Goal: Find specific page/section: Find specific page/section

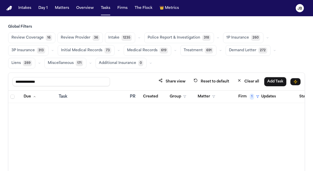
scroll to position [824, 67]
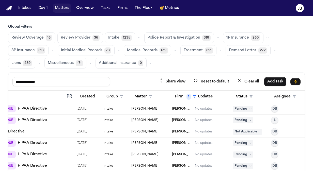
click at [55, 6] on button "Matters" at bounding box center [62, 8] width 18 height 9
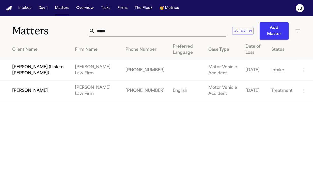
click at [27, 94] on td "[PERSON_NAME]" at bounding box center [35, 91] width 71 height 21
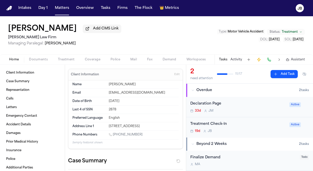
click at [32, 61] on span "Documents" at bounding box center [38, 60] width 19 height 4
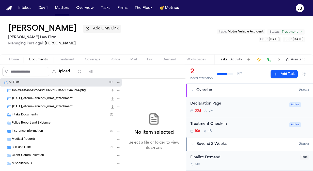
click at [30, 115] on span "Intake Documents" at bounding box center [25, 115] width 26 height 4
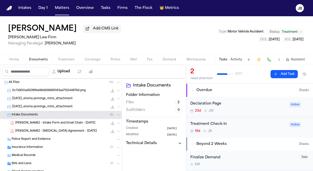
click at [34, 130] on span "[PERSON_NAME] - [MEDICAL_DATA] Agreement - [DATE]" at bounding box center [56, 132] width 82 height 4
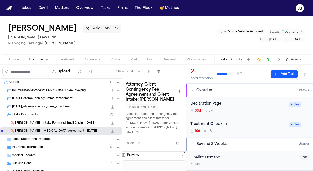
click at [184, 152] on button "Open preview" at bounding box center [183, 154] width 5 height 5
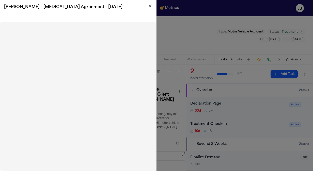
click at [151, 6] on icon "button" at bounding box center [150, 6] width 2 height 2
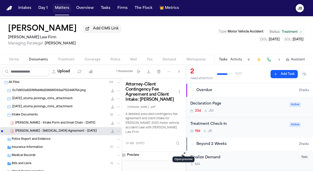
click at [60, 11] on button "Matters" at bounding box center [62, 8] width 18 height 9
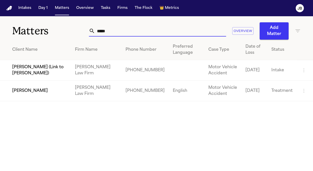
drag, startPoint x: 118, startPoint y: 35, endPoint x: 37, endPoint y: 12, distance: 84.5
click at [37, 32] on div "Matters ***** Overview Add Matter" at bounding box center [156, 27] width 313 height 23
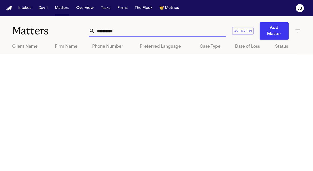
type input "**********"
click at [297, 31] on icon "button" at bounding box center [298, 31] width 5 height 3
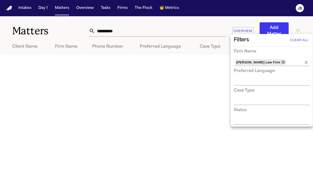
click at [282, 63] on icon at bounding box center [283, 62] width 3 height 3
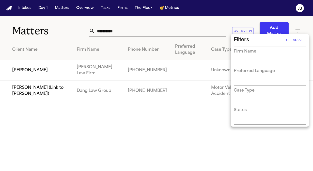
click at [42, 71] on div at bounding box center [156, 85] width 313 height 171
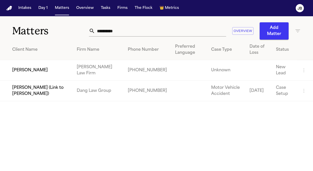
click at [32, 69] on td "[PERSON_NAME]" at bounding box center [36, 70] width 73 height 21
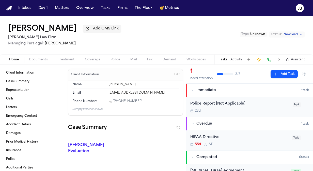
click at [35, 61] on span "Documents" at bounding box center [38, 60] width 19 height 4
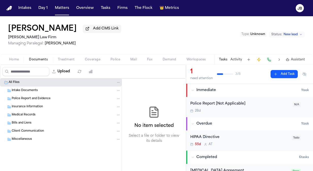
click at [28, 92] on span "Intake Documents" at bounding box center [25, 91] width 26 height 4
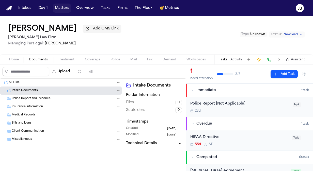
click at [59, 5] on button "Matters" at bounding box center [62, 8] width 18 height 9
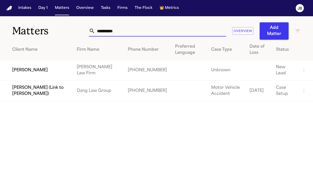
drag, startPoint x: 49, startPoint y: 30, endPoint x: 29, endPoint y: 28, distance: 20.1
click at [29, 28] on div "**********" at bounding box center [156, 27] width 313 height 23
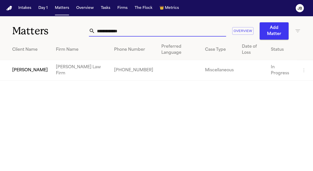
type input "**********"
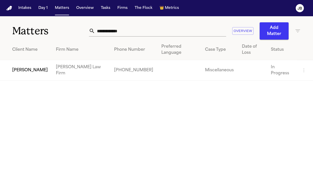
click at [19, 64] on td "[PERSON_NAME]" at bounding box center [26, 70] width 52 height 21
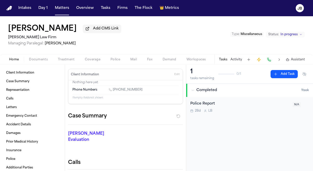
click at [33, 59] on span "Documents" at bounding box center [38, 60] width 19 height 4
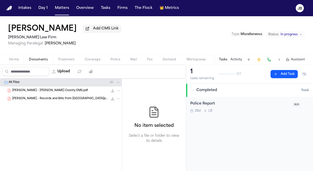
click at [42, 92] on span "[PERSON_NAME] - [PERSON_NAME] County EMS.pdf" at bounding box center [50, 91] width 76 height 4
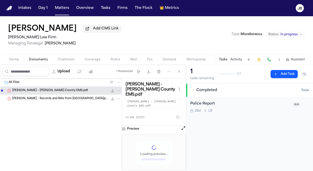
click at [41, 100] on span "[PERSON_NAME] - Records and Bills from [GEOGRAPHIC_DATA]pdf" at bounding box center [60, 99] width 96 height 4
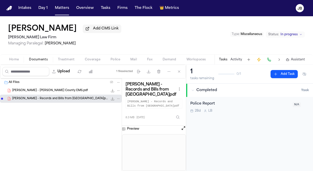
click at [64, 61] on span "Treatment" at bounding box center [66, 60] width 17 height 4
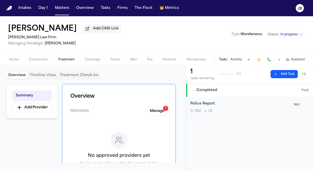
click at [18, 55] on div "Home Documents Treatment Coverage Police Mail Fax Demand Workspaces Artifacts T…" at bounding box center [156, 59] width 313 height 10
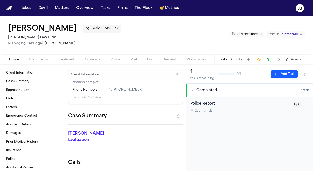
click at [13, 61] on span "Home" at bounding box center [14, 60] width 10 height 4
click at [34, 59] on span "Documents" at bounding box center [38, 60] width 19 height 4
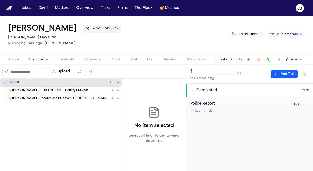
click at [34, 90] on span "[PERSON_NAME] - [PERSON_NAME] County EMS.pdf" at bounding box center [50, 91] width 76 height 4
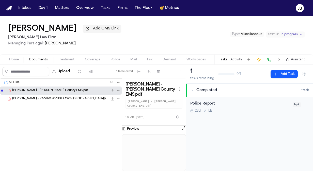
click at [33, 100] on span "[PERSON_NAME] - Records and Bills from [GEOGRAPHIC_DATA]pdf" at bounding box center [60, 99] width 96 height 4
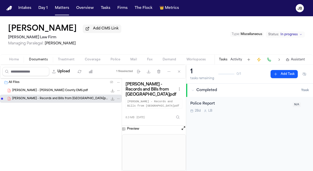
click at [35, 94] on div "[PERSON_NAME] - [PERSON_NAME] County EMS.pdf 1.8 MB • PDF" at bounding box center [61, 91] width 122 height 8
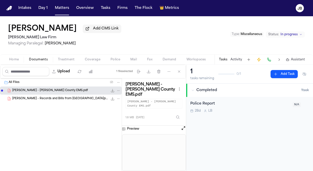
click at [55, 9] on button "Matters" at bounding box center [62, 8] width 18 height 9
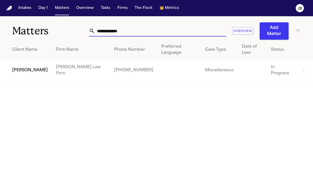
drag, startPoint x: 132, startPoint y: 32, endPoint x: 5, endPoint y: 36, distance: 127.8
click at [5, 36] on div "**********" at bounding box center [156, 27] width 313 height 23
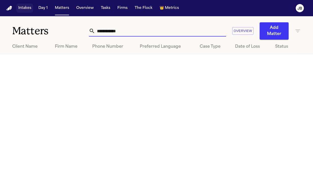
type input "**********"
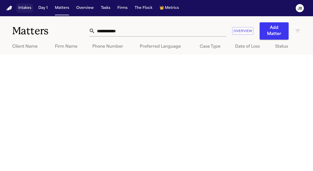
click at [25, 10] on button "Intakes" at bounding box center [24, 8] width 17 height 9
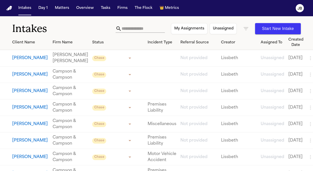
click at [248, 29] on icon "button" at bounding box center [246, 29] width 6 height 6
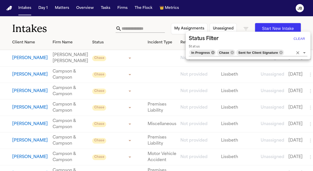
click at [212, 53] on icon at bounding box center [213, 52] width 3 height 3
click at [217, 53] on span "Chase" at bounding box center [224, 53] width 14 height 6
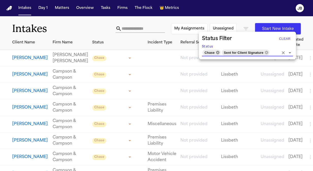
click at [217, 53] on icon at bounding box center [217, 52] width 3 height 3
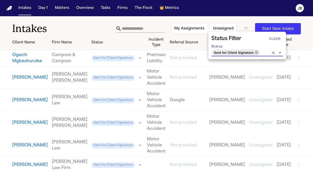
click at [257, 54] on div "Sent for Client Signature" at bounding box center [236, 53] width 48 height 6
click at [255, 53] on icon at bounding box center [257, 53] width 4 height 4
click at [261, 53] on input "Status" at bounding box center [265, 52] width 9 height 7
click at [261, 52] on input "Status" at bounding box center [265, 52] width 9 height 7
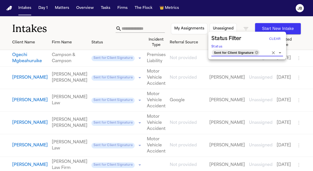
click at [261, 53] on input "Status" at bounding box center [265, 52] width 9 height 7
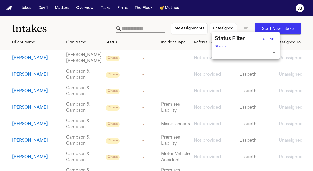
click at [78, 28] on div at bounding box center [156, 85] width 313 height 171
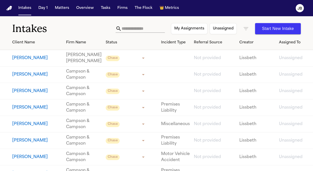
click at [126, 28] on div at bounding box center [156, 85] width 313 height 171
click at [126, 28] on input "text" at bounding box center [143, 29] width 43 height 8
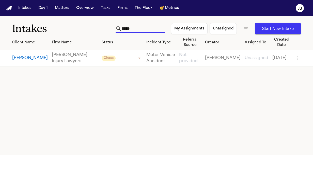
type input "*****"
